Goal: Task Accomplishment & Management: Complete application form

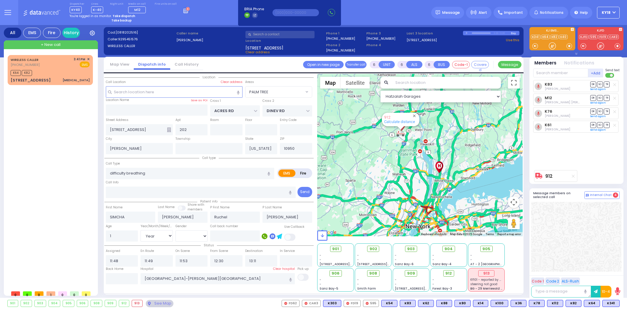
select select "PALM TREE"
select select "Year"
select select "[DEMOGRAPHIC_DATA]"
click at [71, 71] on div "K64 K82" at bounding box center [50, 71] width 79 height 7
type input "2"
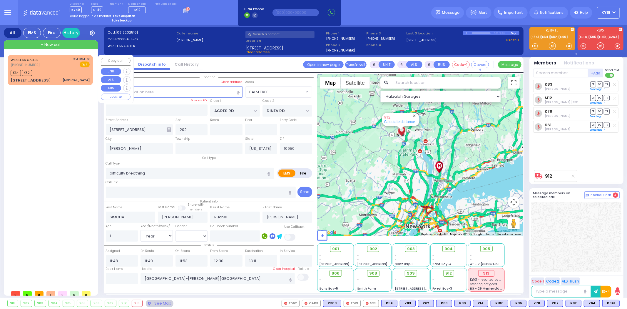
type input "0"
select select
type input "[MEDICAL_DATA]"
radio input "true"
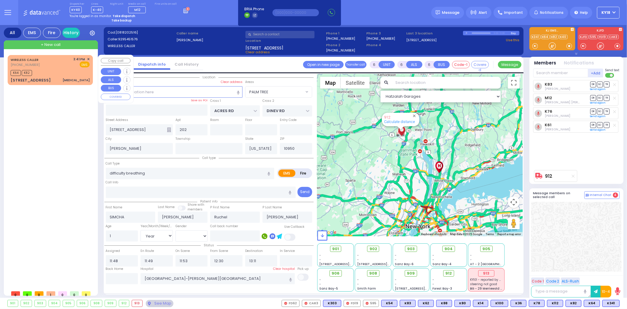
select select
type input "15:41"
type input "15:43"
select select "Hatzalah Garages"
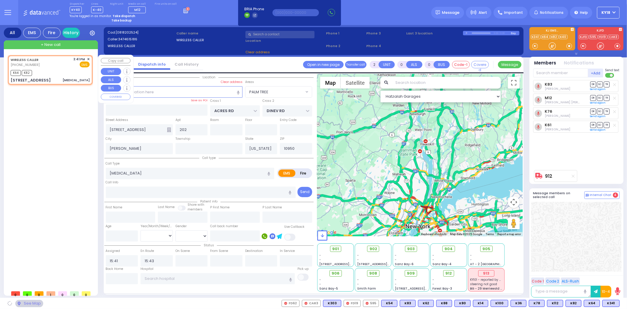
type input "[GEOGRAPHIC_DATA]"
type input "[STREET_ADDRESS]"
type input "114a"
type input "Monroe"
select select "[GEOGRAPHIC_DATA]"
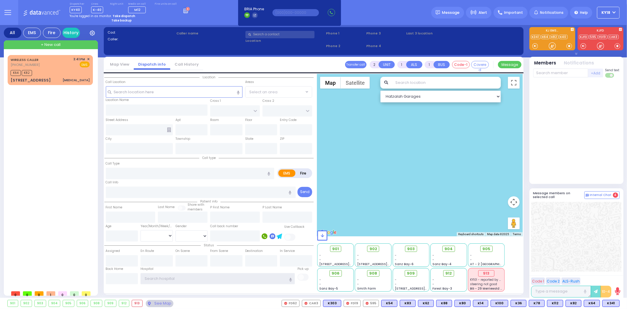
type input "ky18"
click at [183, 11] on icon at bounding box center [186, 10] width 6 height 6
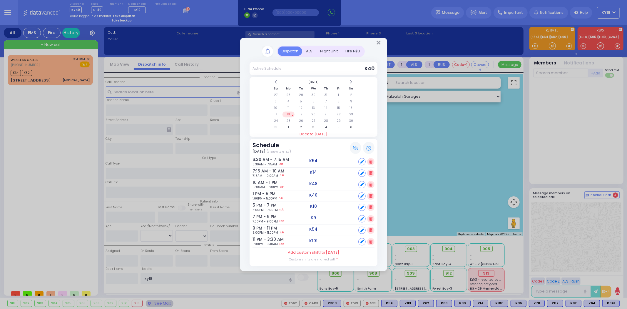
click at [331, 50] on div "Night Unit" at bounding box center [328, 51] width 25 height 10
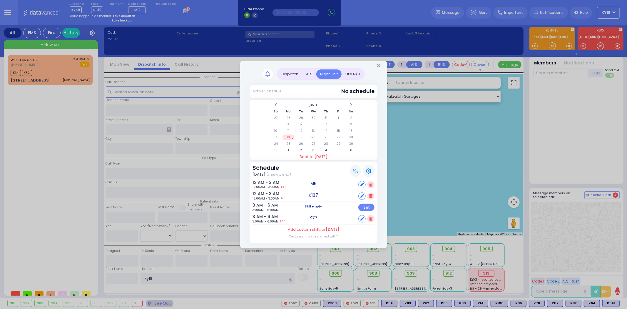
click at [292, 74] on div "Dispatch" at bounding box center [290, 74] width 24 height 10
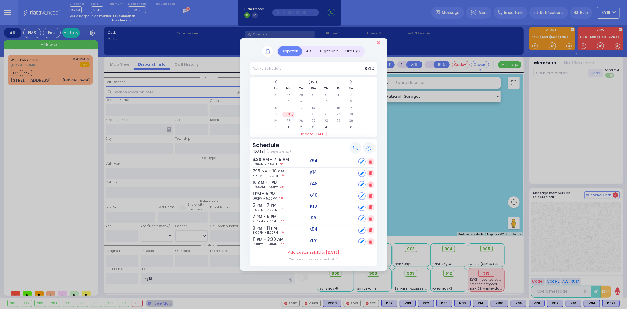
click at [379, 44] on icon "Close" at bounding box center [379, 43] width 4 height 6
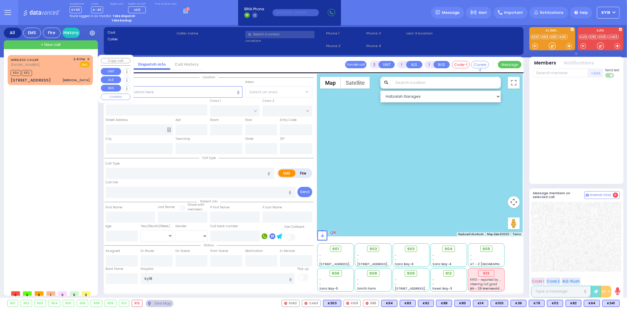
click at [76, 74] on div "K64 K82" at bounding box center [50, 71] width 79 height 7
type input "0"
select select
type input "[MEDICAL_DATA]"
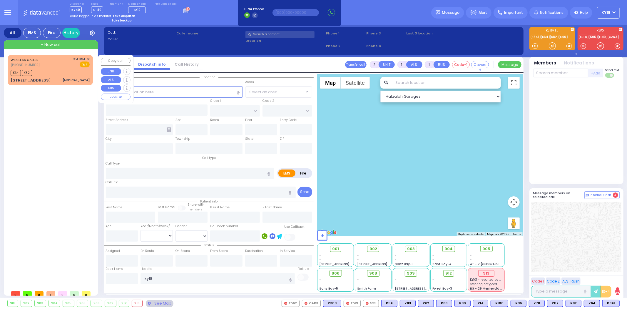
radio input "true"
select select
type input "15:41"
type input "15:43"
select select "Hatzalah Garages"
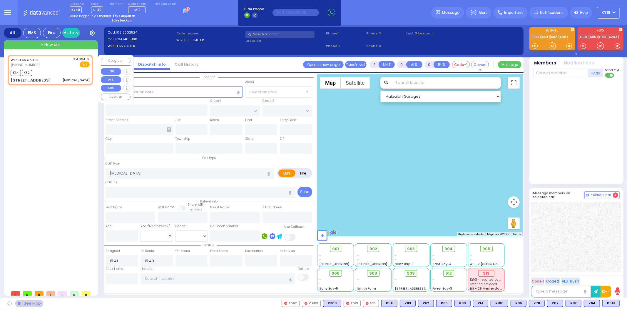
type input "[GEOGRAPHIC_DATA]"
type input "[STREET_ADDRESS]"
type input "114a"
type input "Monroe"
type input "[US_STATE]"
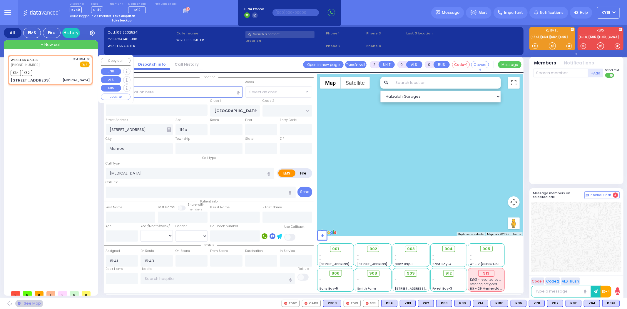
type input "10950"
select select "[GEOGRAPHIC_DATA]"
